Goal: Task Accomplishment & Management: Manage account settings

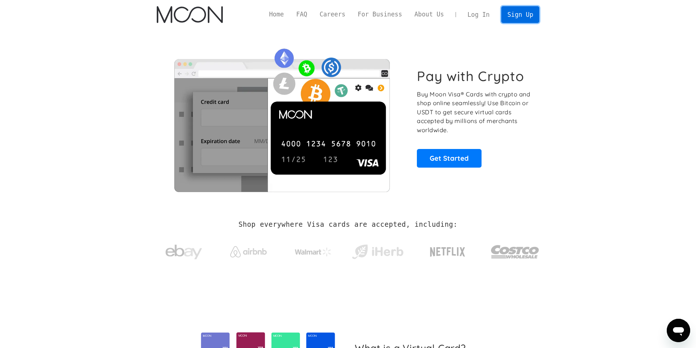
click at [526, 16] on link "Sign Up" at bounding box center [521, 14] width 38 height 16
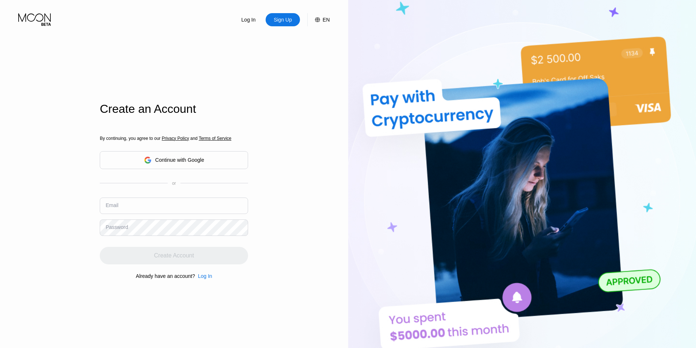
click at [162, 210] on input "text" at bounding box center [174, 206] width 148 height 16
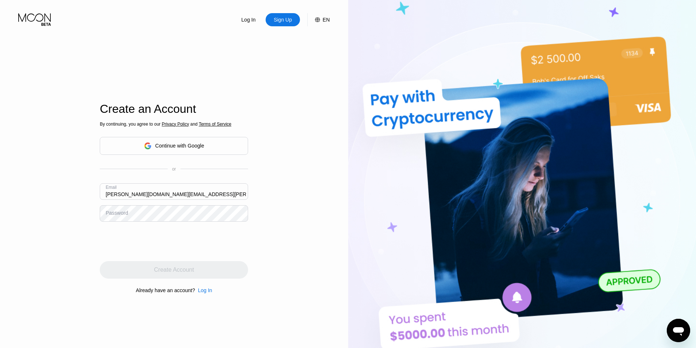
type input "[PERSON_NAME][DOMAIN_NAME][EMAIL_ADDRESS][PERSON_NAME][DOMAIN_NAME]"
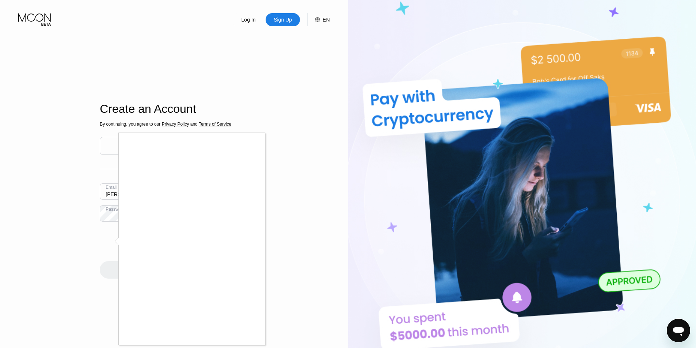
click at [118, 279] on div at bounding box center [348, 174] width 696 height 348
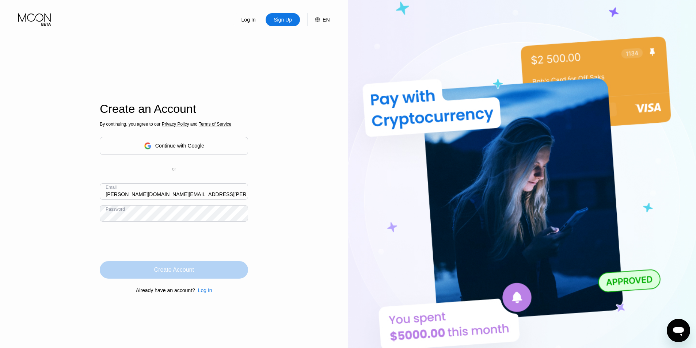
click at [195, 272] on div "Create Account" at bounding box center [174, 270] width 148 height 18
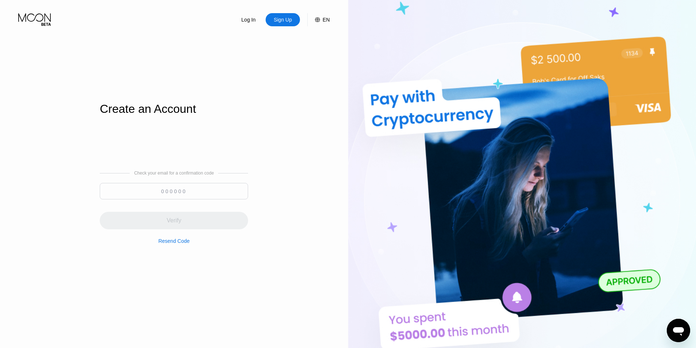
click at [189, 218] on div "Verify" at bounding box center [174, 216] width 148 height 26
click at [188, 189] on input at bounding box center [174, 191] width 148 height 16
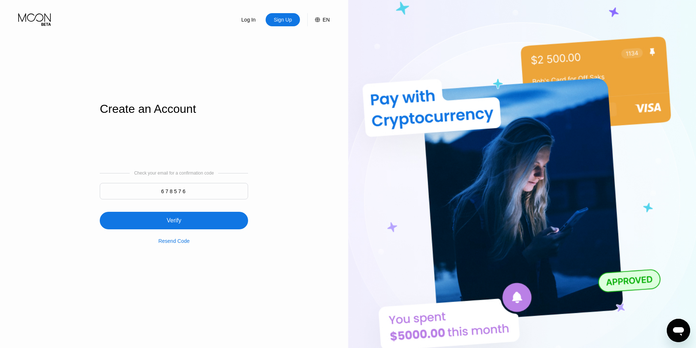
type input "678576"
click at [196, 224] on div "Verify" at bounding box center [174, 221] width 148 height 18
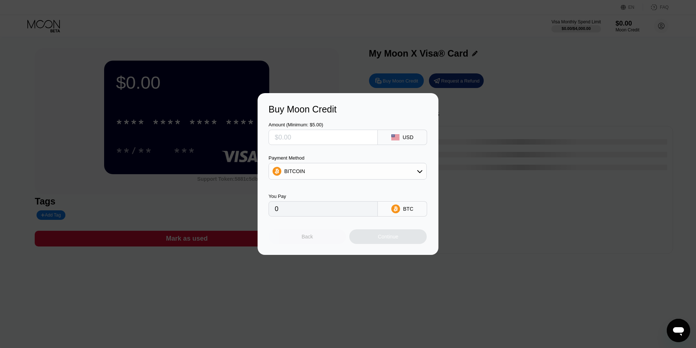
click at [320, 234] on div "Back" at bounding box center [307, 237] width 77 height 15
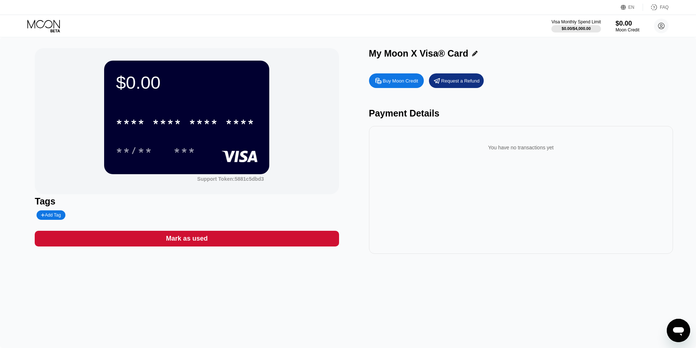
click at [50, 24] on icon at bounding box center [44, 26] width 34 height 13
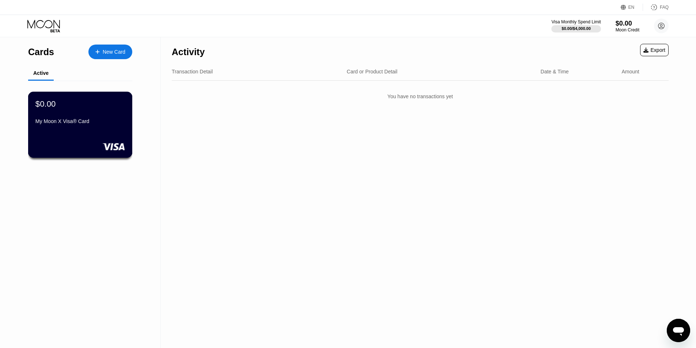
click at [108, 127] on div "My Moon X Visa® Card" at bounding box center [80, 122] width 90 height 9
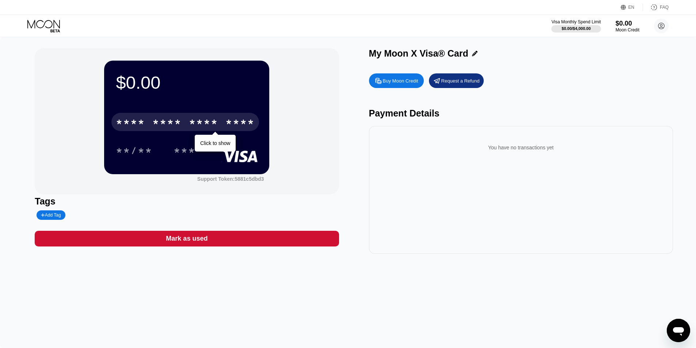
click at [241, 121] on div "****" at bounding box center [240, 123] width 29 height 12
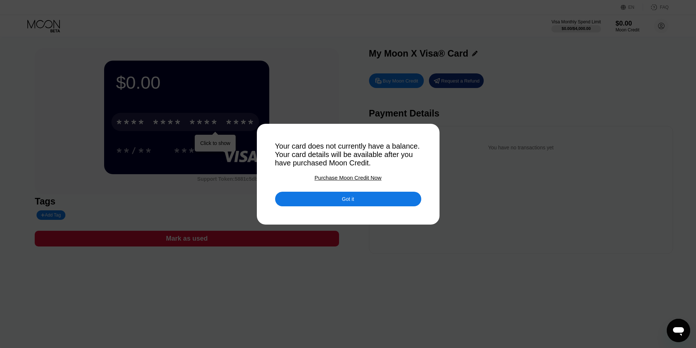
click at [352, 200] on div "Got it" at bounding box center [348, 199] width 12 height 7
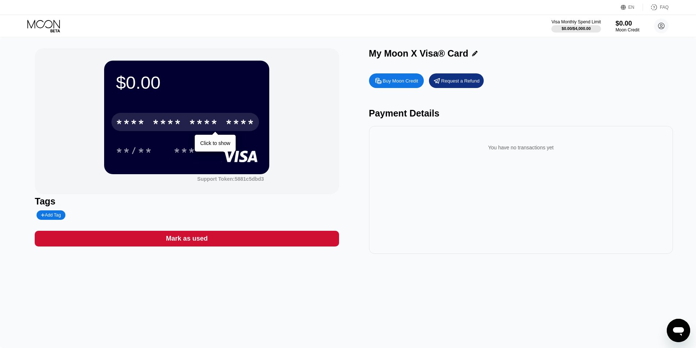
click at [230, 129] on div "****" at bounding box center [240, 123] width 29 height 12
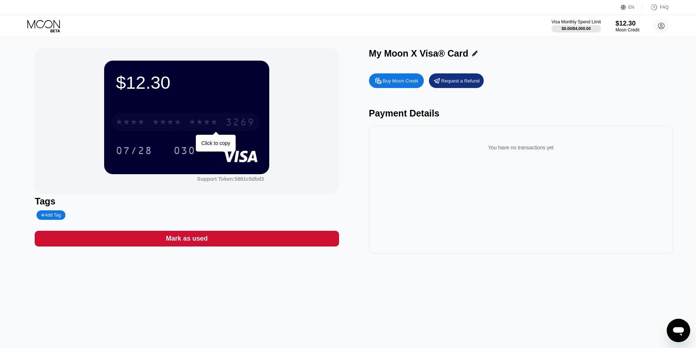
click at [176, 117] on div "* * * * * * * * * * * * 3269" at bounding box center [185, 122] width 148 height 18
click at [141, 146] on div "07/28" at bounding box center [134, 150] width 48 height 18
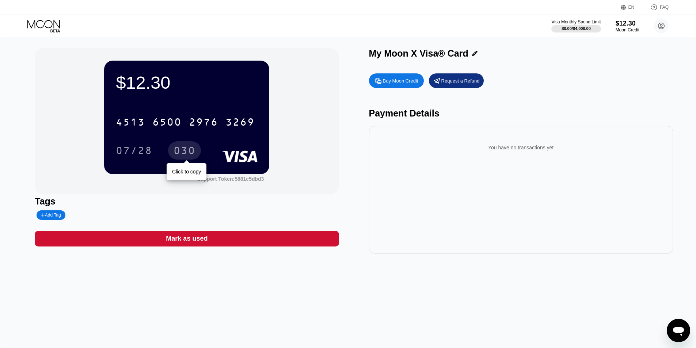
click at [184, 155] on div "030" at bounding box center [185, 152] width 22 height 12
